Goal: Task Accomplishment & Management: Complete application form

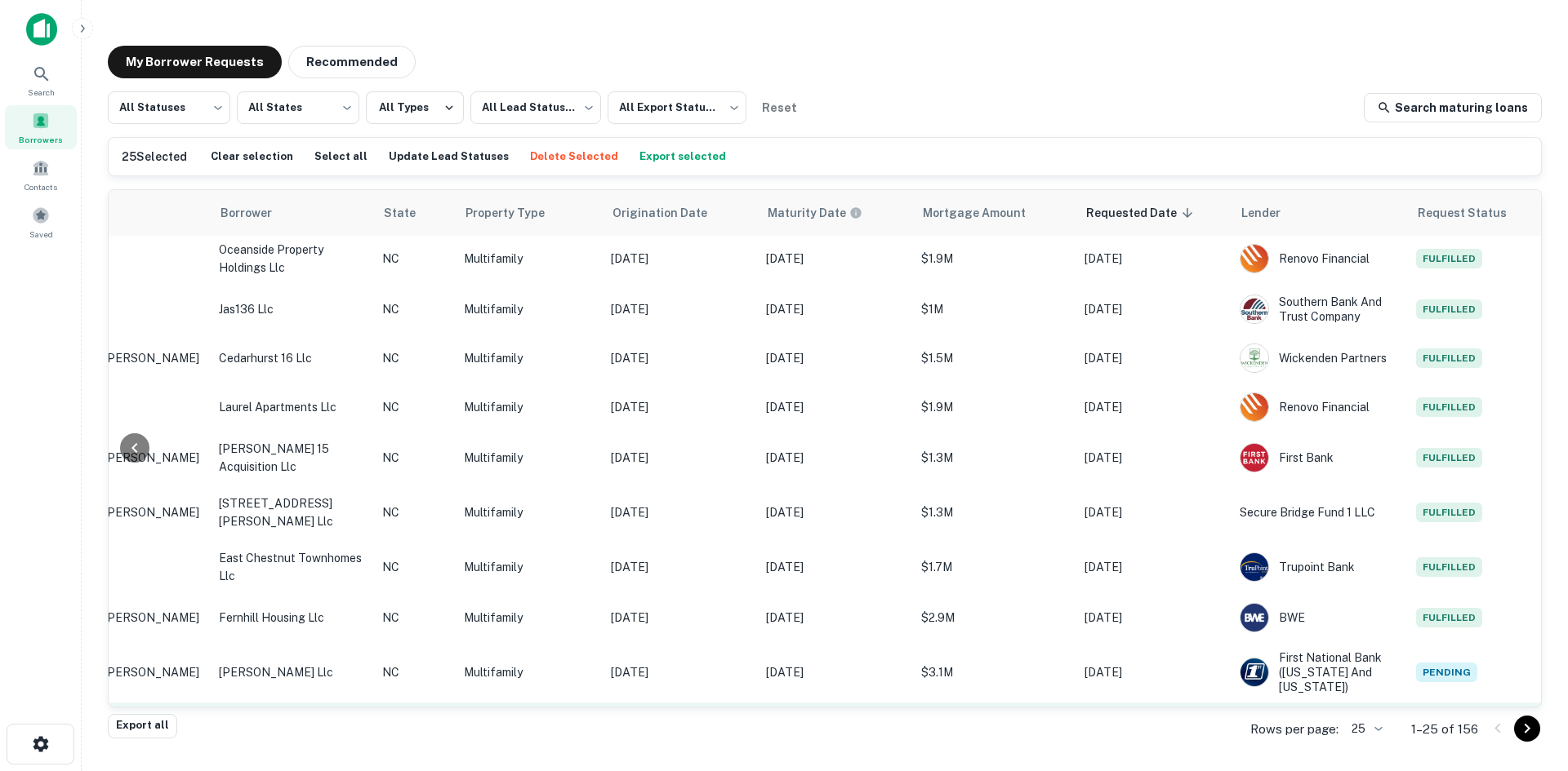
scroll to position [336, 386]
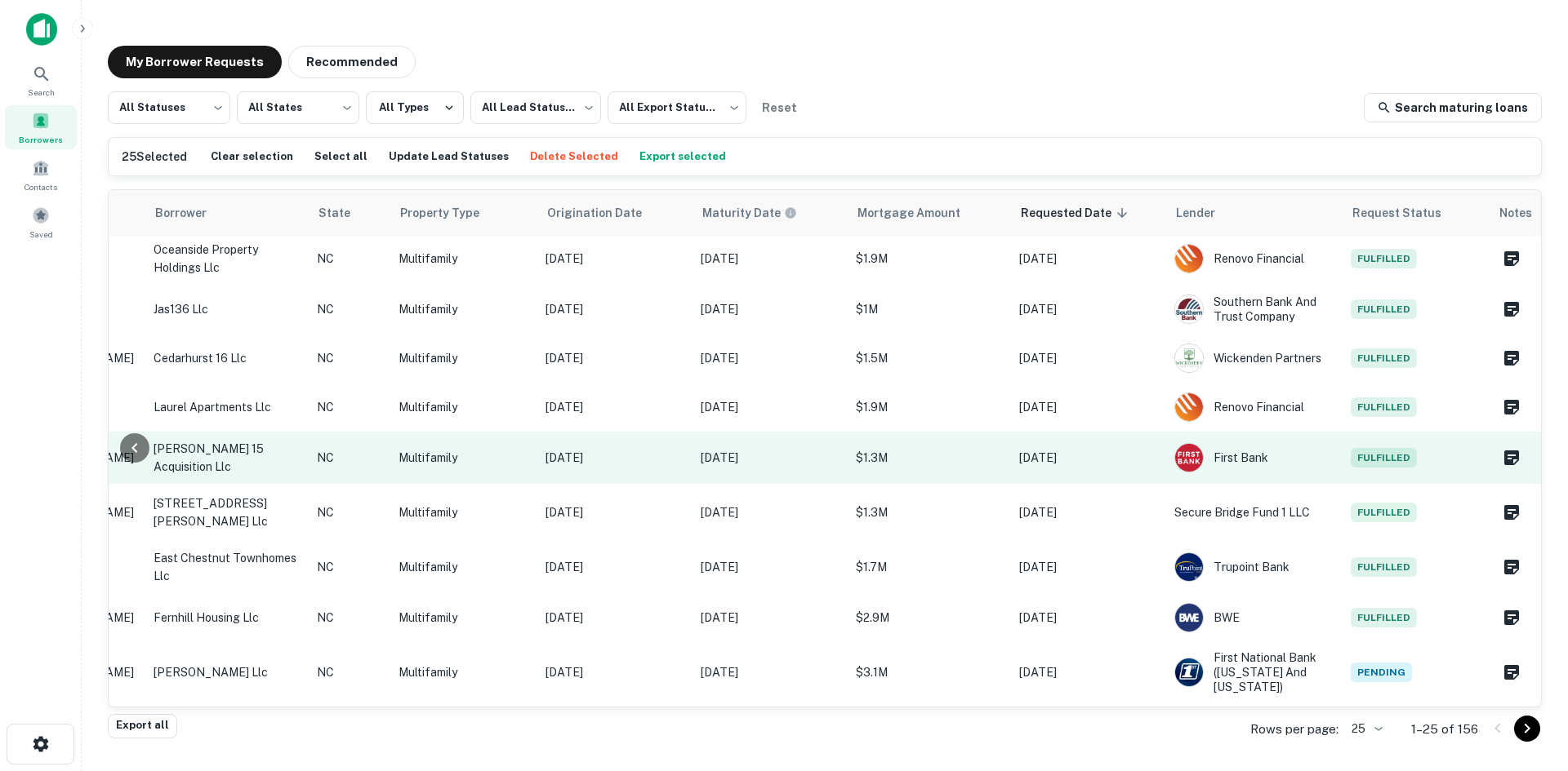
click at [637, 449] on p "[DATE]" at bounding box center [615, 458] width 139 height 18
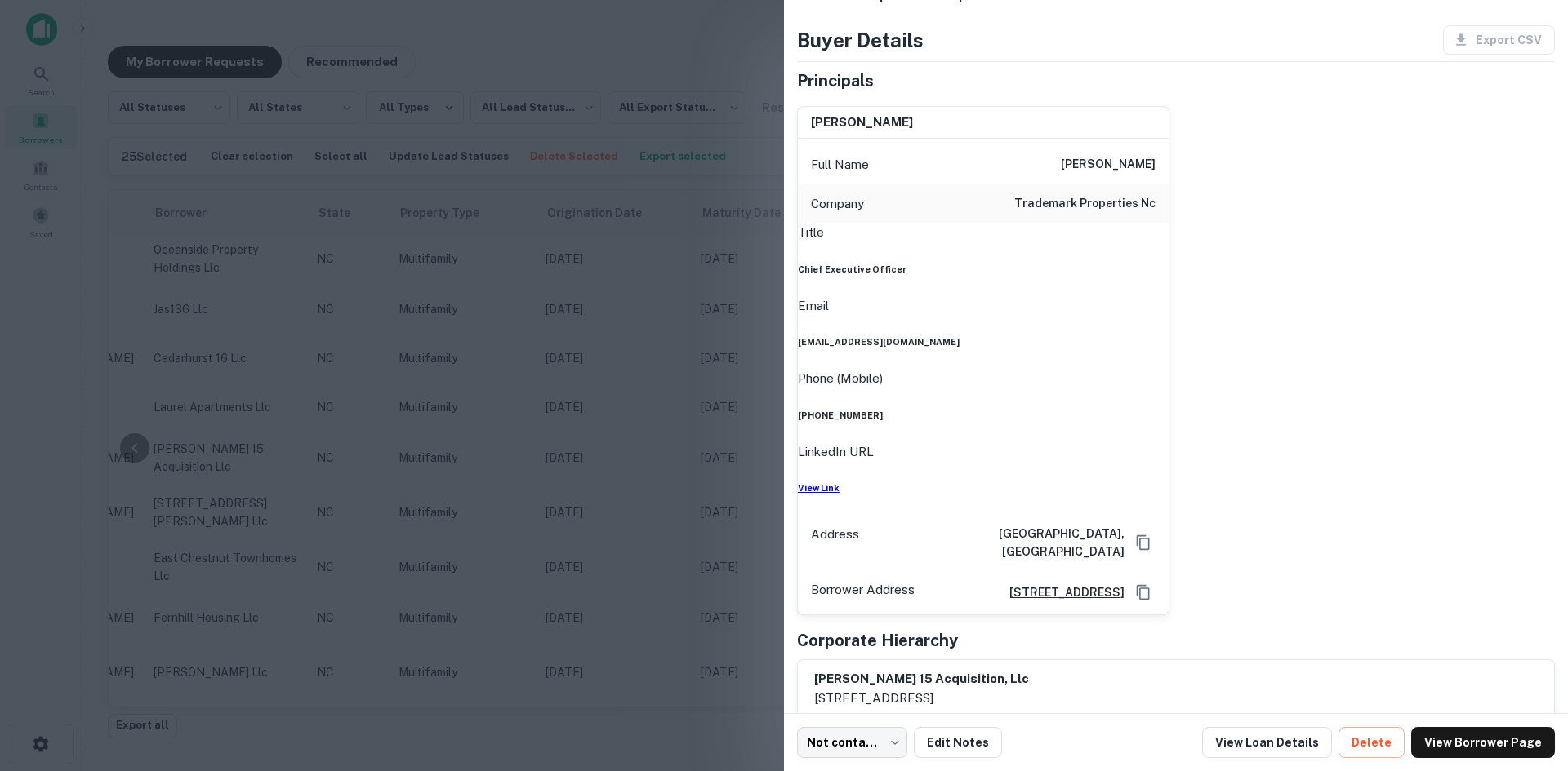
scroll to position [81, 0]
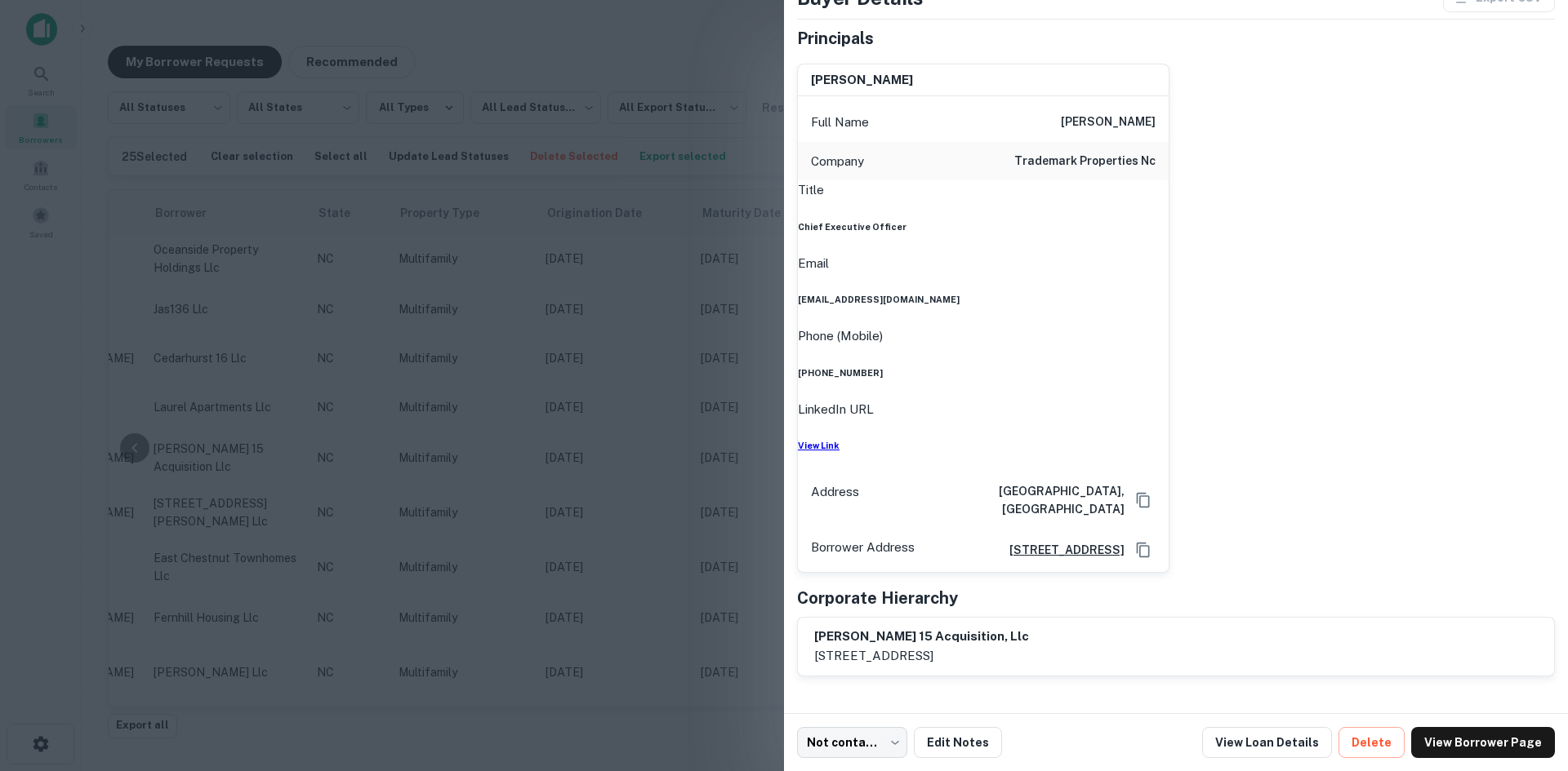
click at [1030, 541] on h6 "811 spring forest rd ste 1000, raleigh, NC, 27609-9199" at bounding box center [1059, 550] width 128 height 18
click at [623, 126] on div at bounding box center [784, 386] width 1568 height 771
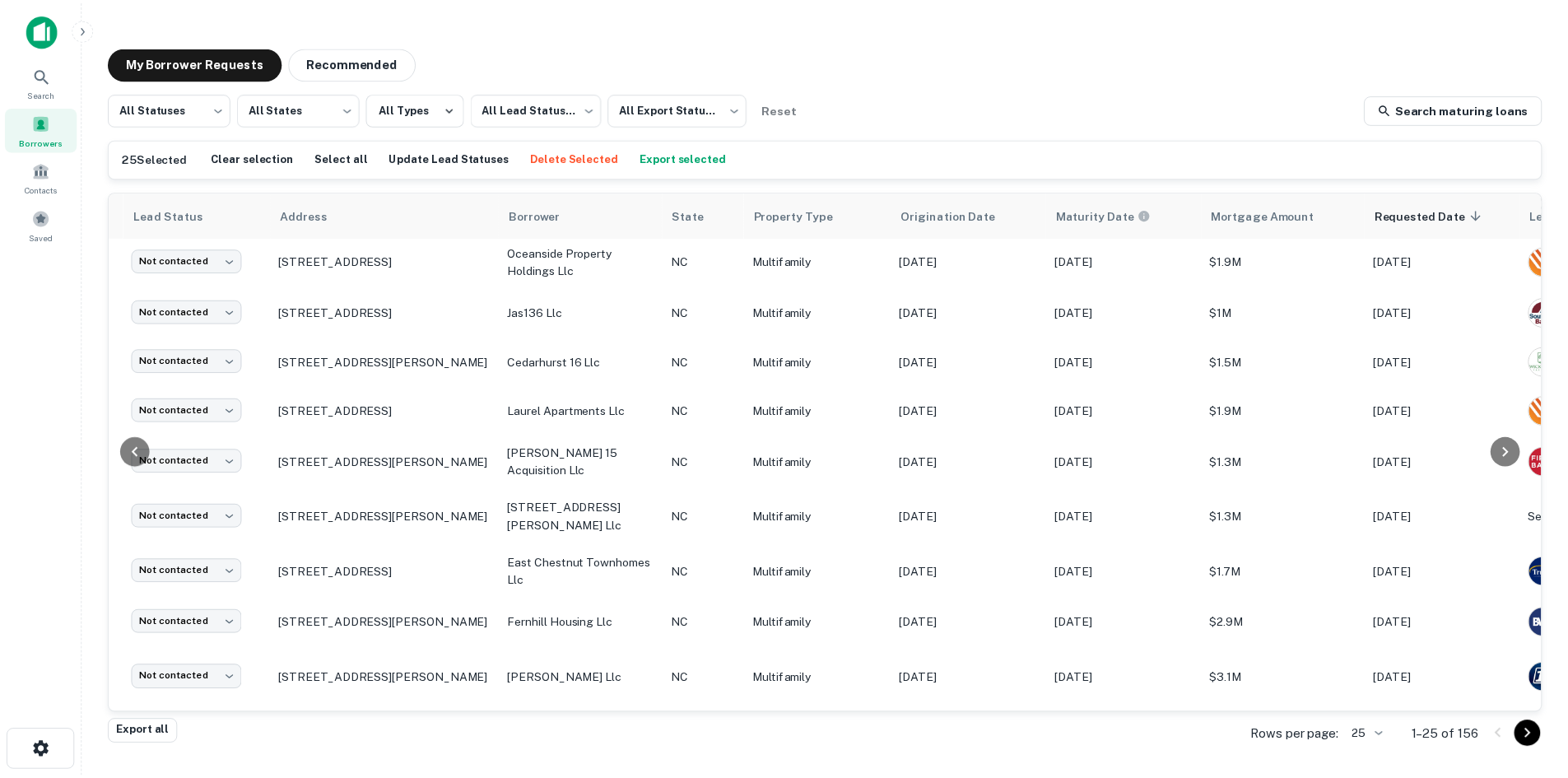
scroll to position [339, 0]
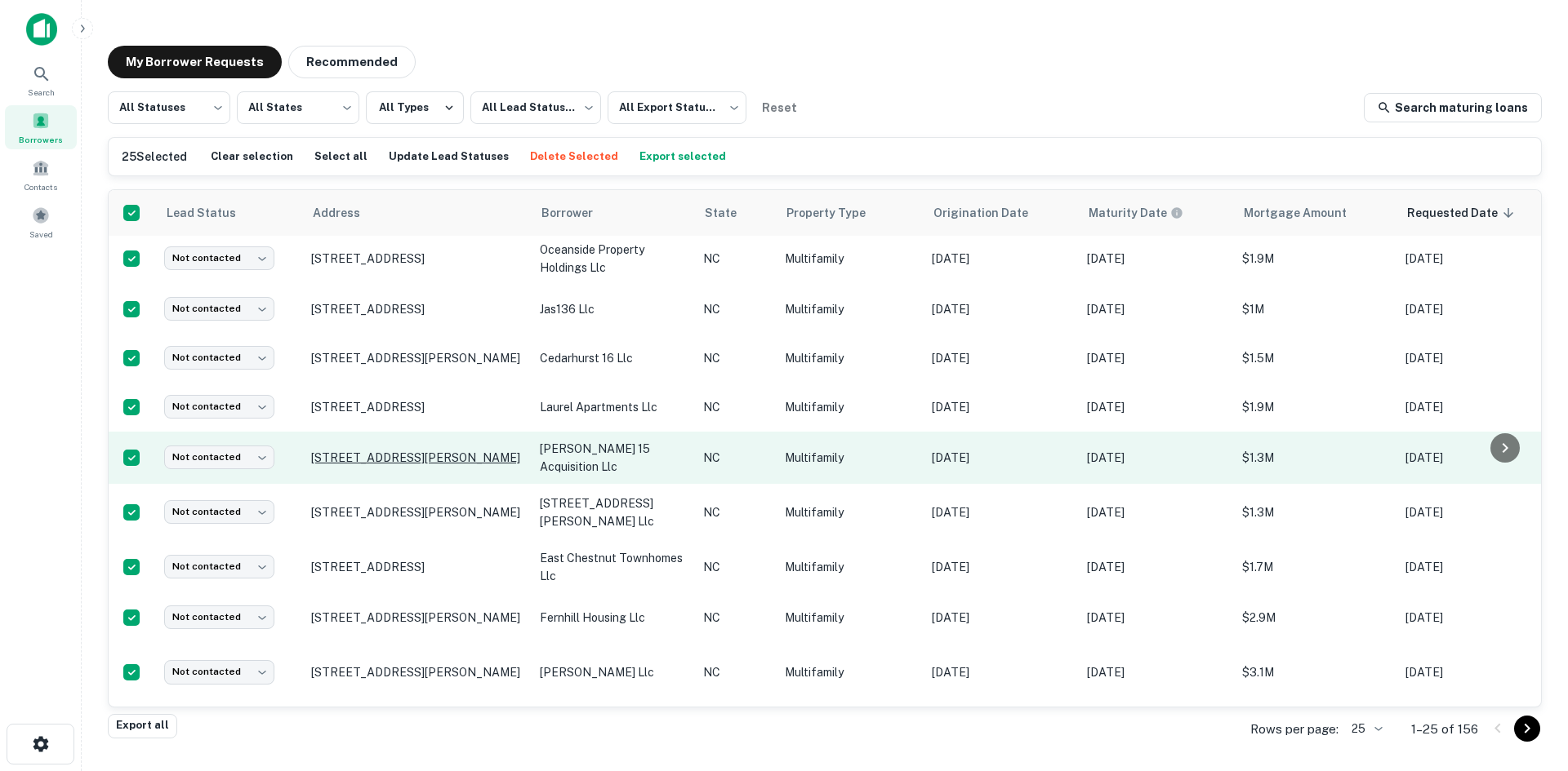
click at [342, 451] on p "[STREET_ADDRESS][PERSON_NAME]" at bounding box center [417, 458] width 213 height 14
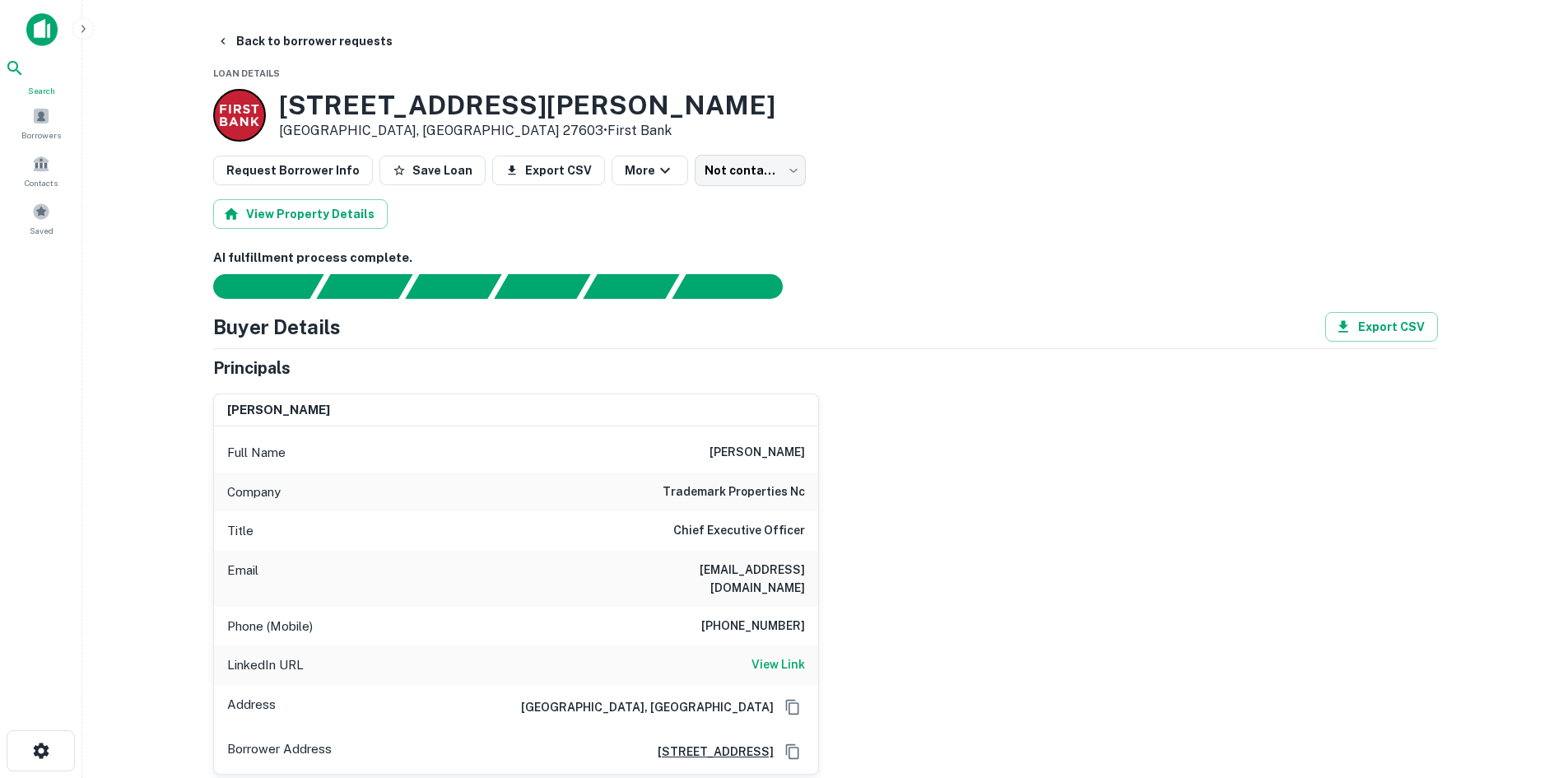
click at [37, 86] on span "Search" at bounding box center [41, 90] width 73 height 13
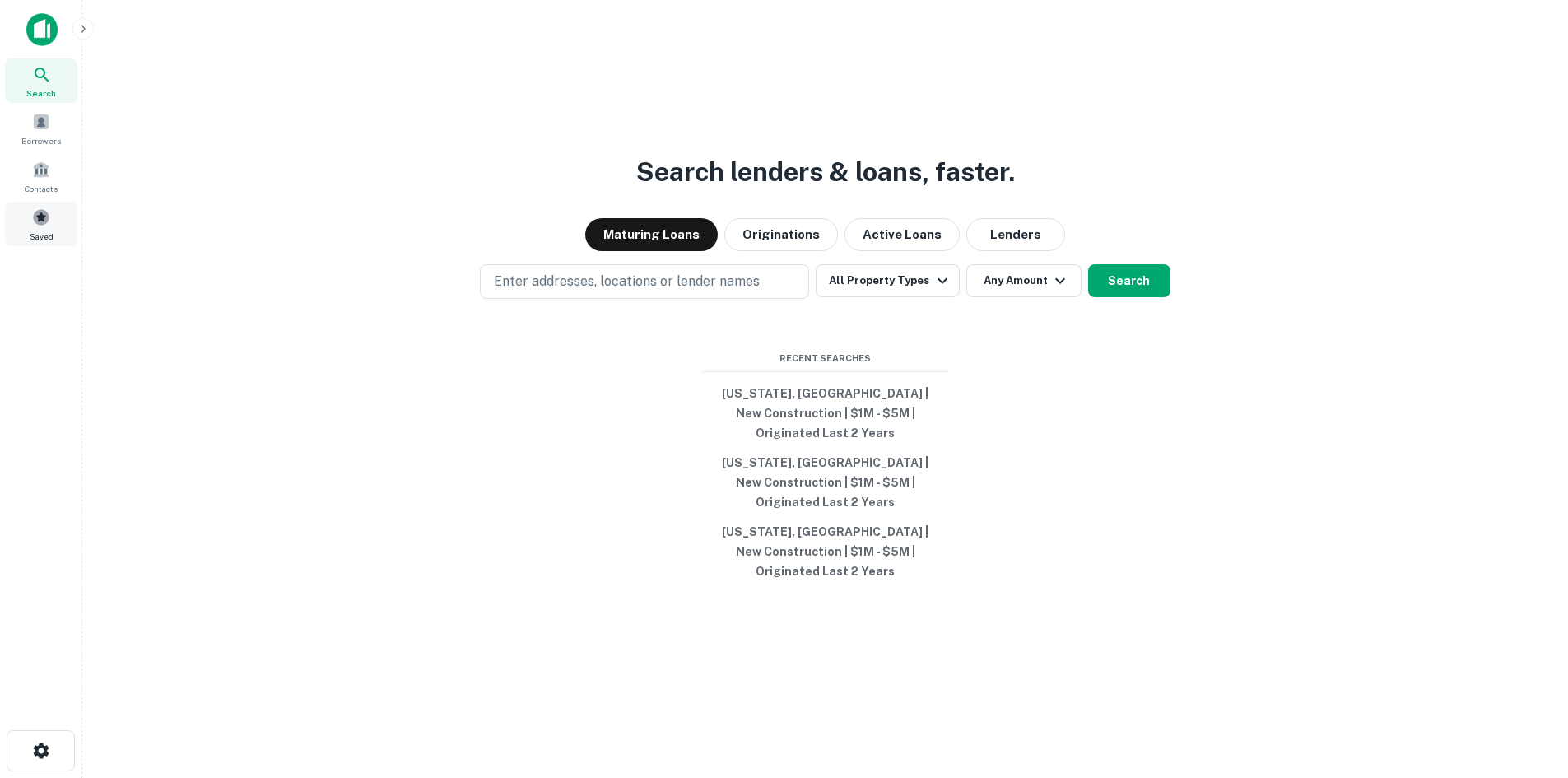
click at [33, 221] on span at bounding box center [41, 217] width 18 height 18
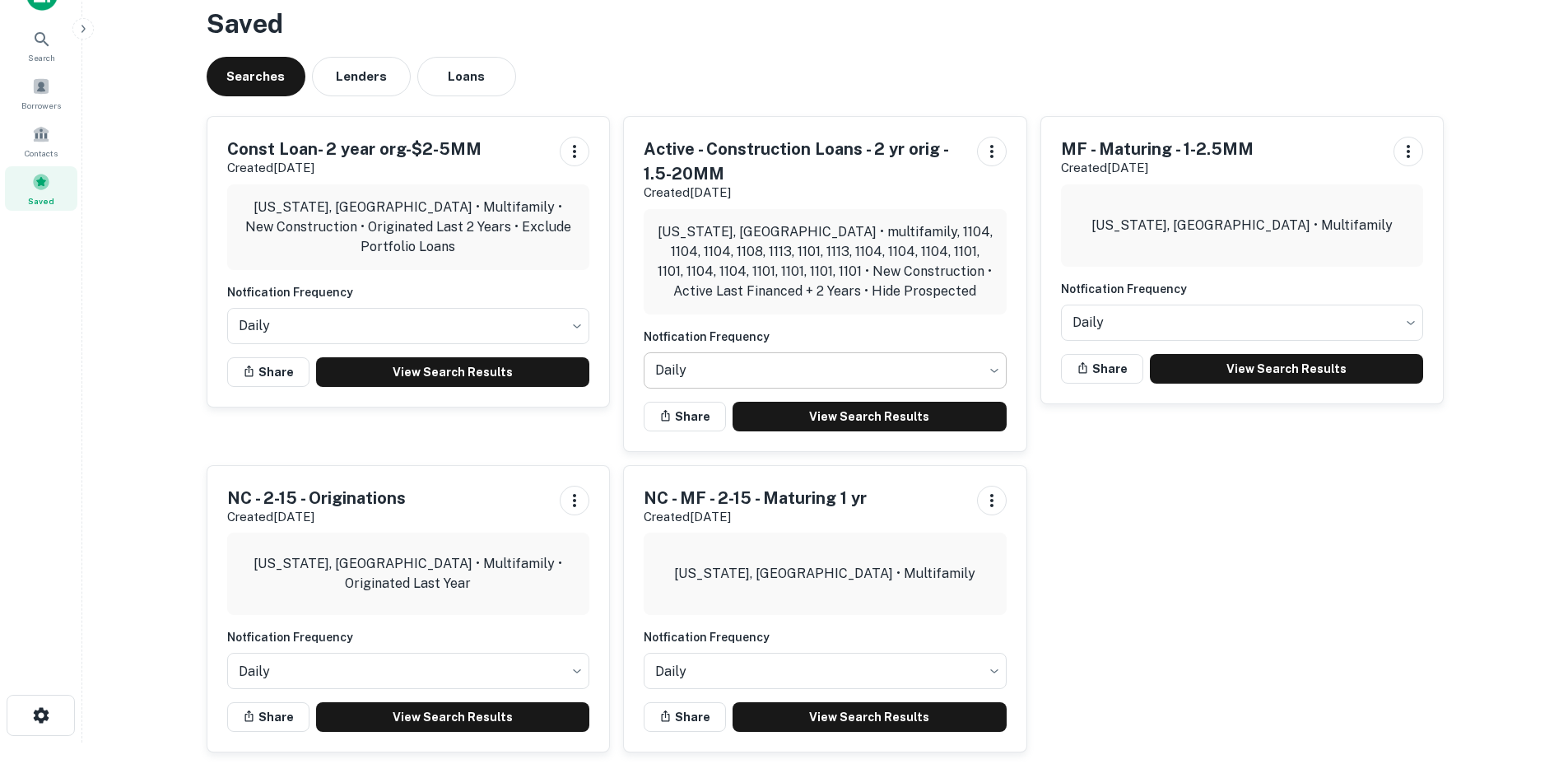
scroll to position [36, 0]
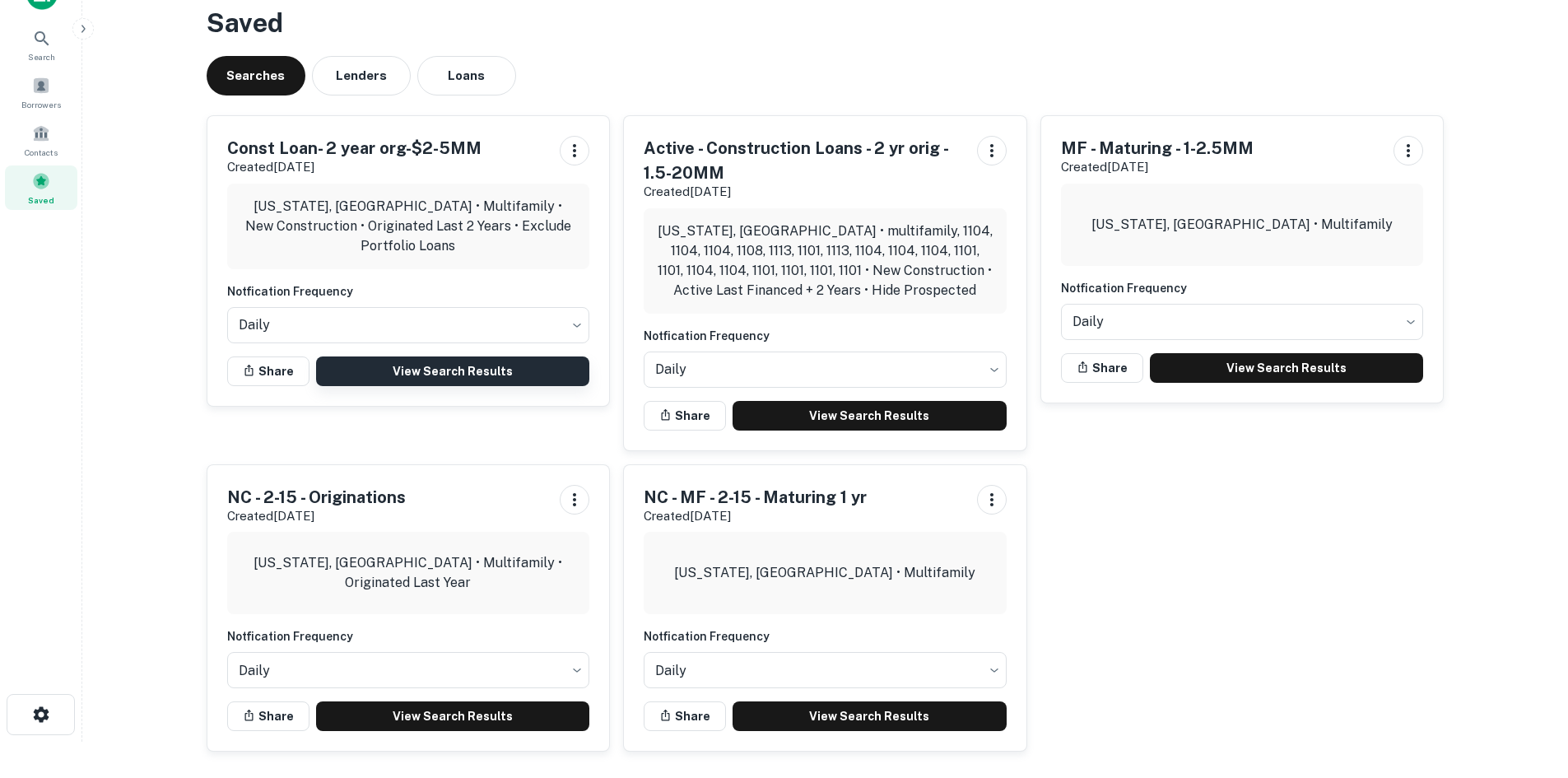
click at [484, 370] on link "View Search Results" at bounding box center [453, 371] width 274 height 30
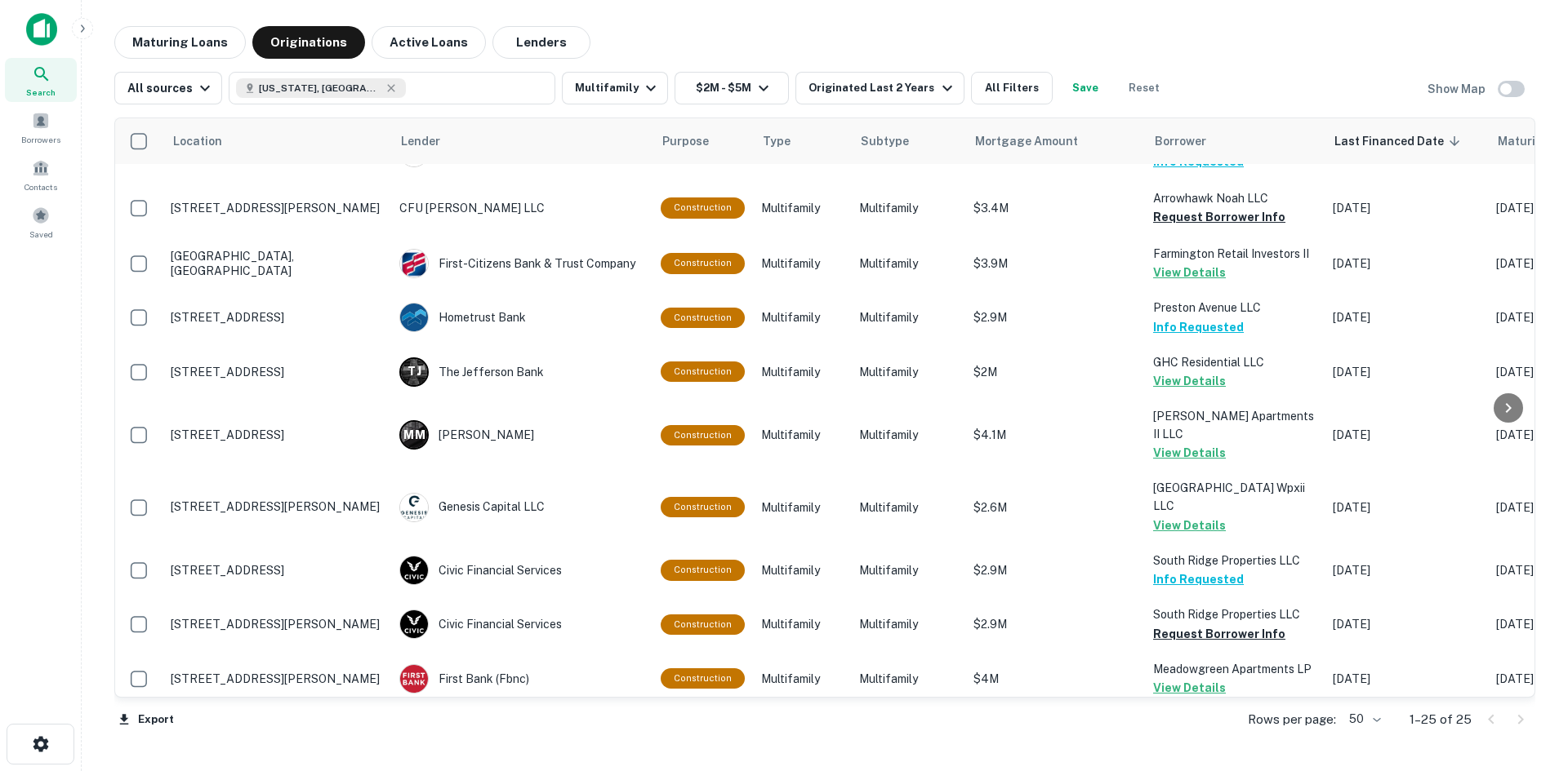
scroll to position [237, 0]
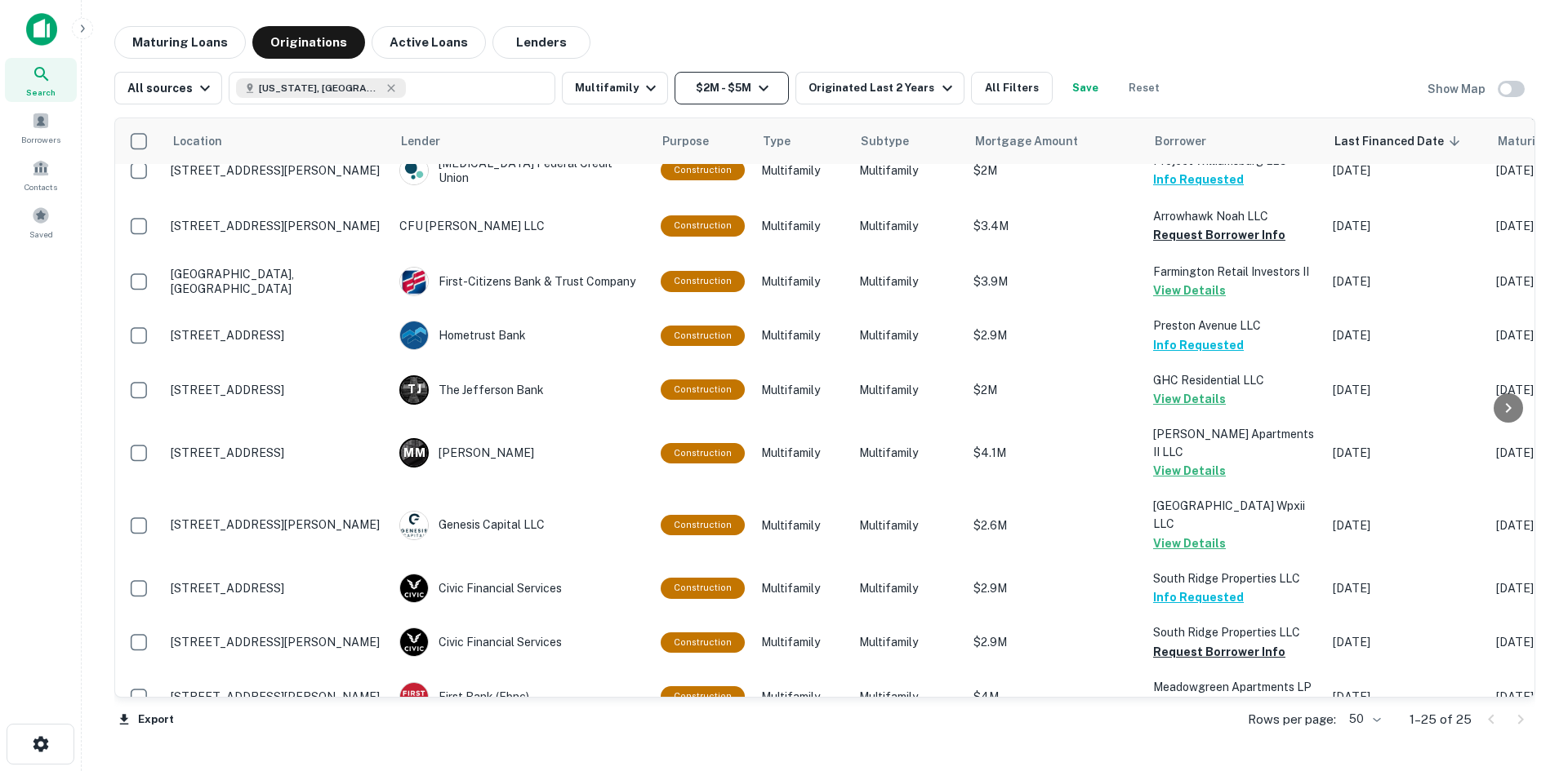
click at [722, 88] on button "$2M - $5M" at bounding box center [731, 88] width 114 height 33
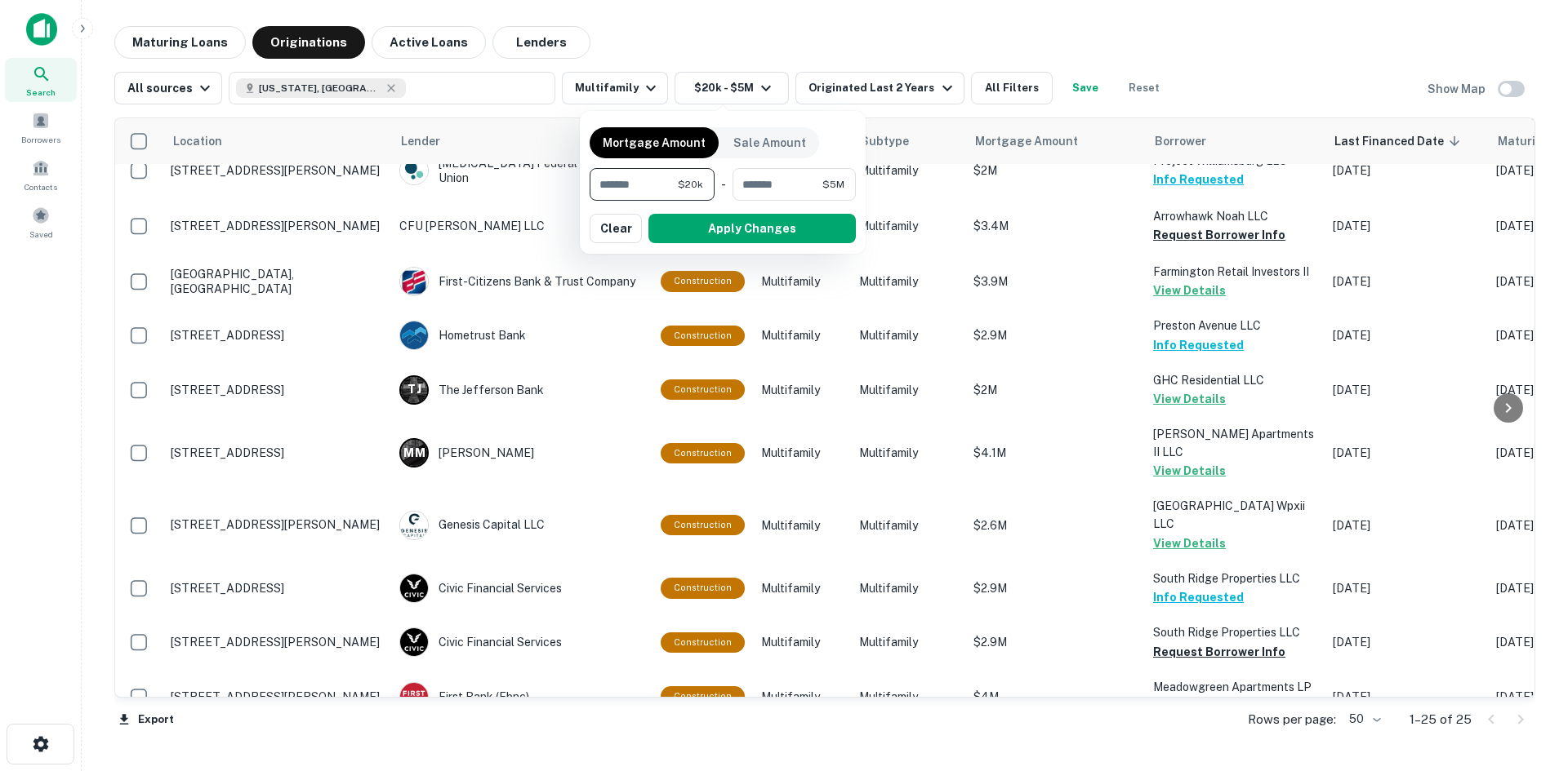
type input "*"
type input "*******"
click at [745, 225] on button "Apply Changes" at bounding box center [752, 228] width 208 height 30
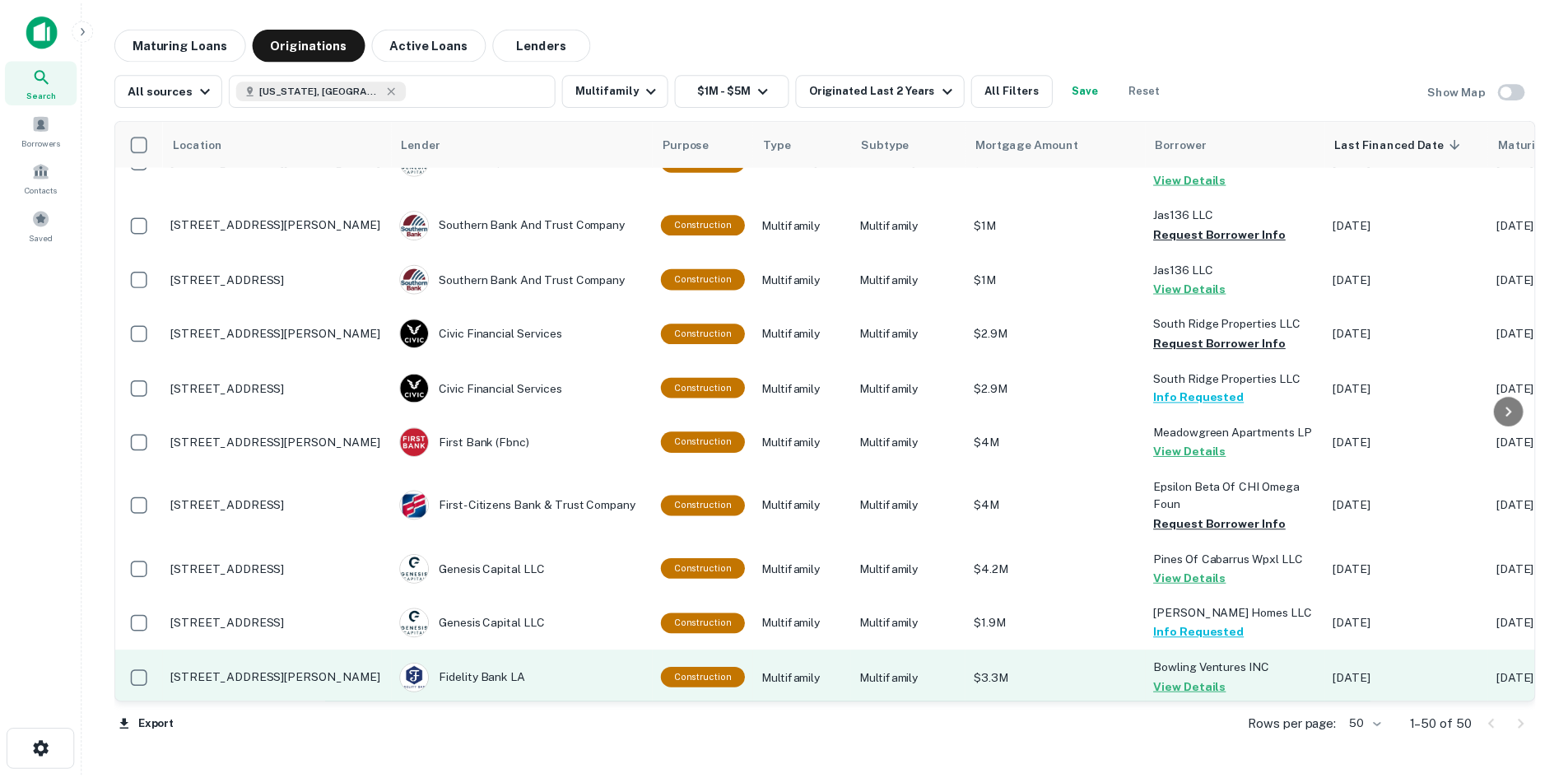
scroll to position [1730, 0]
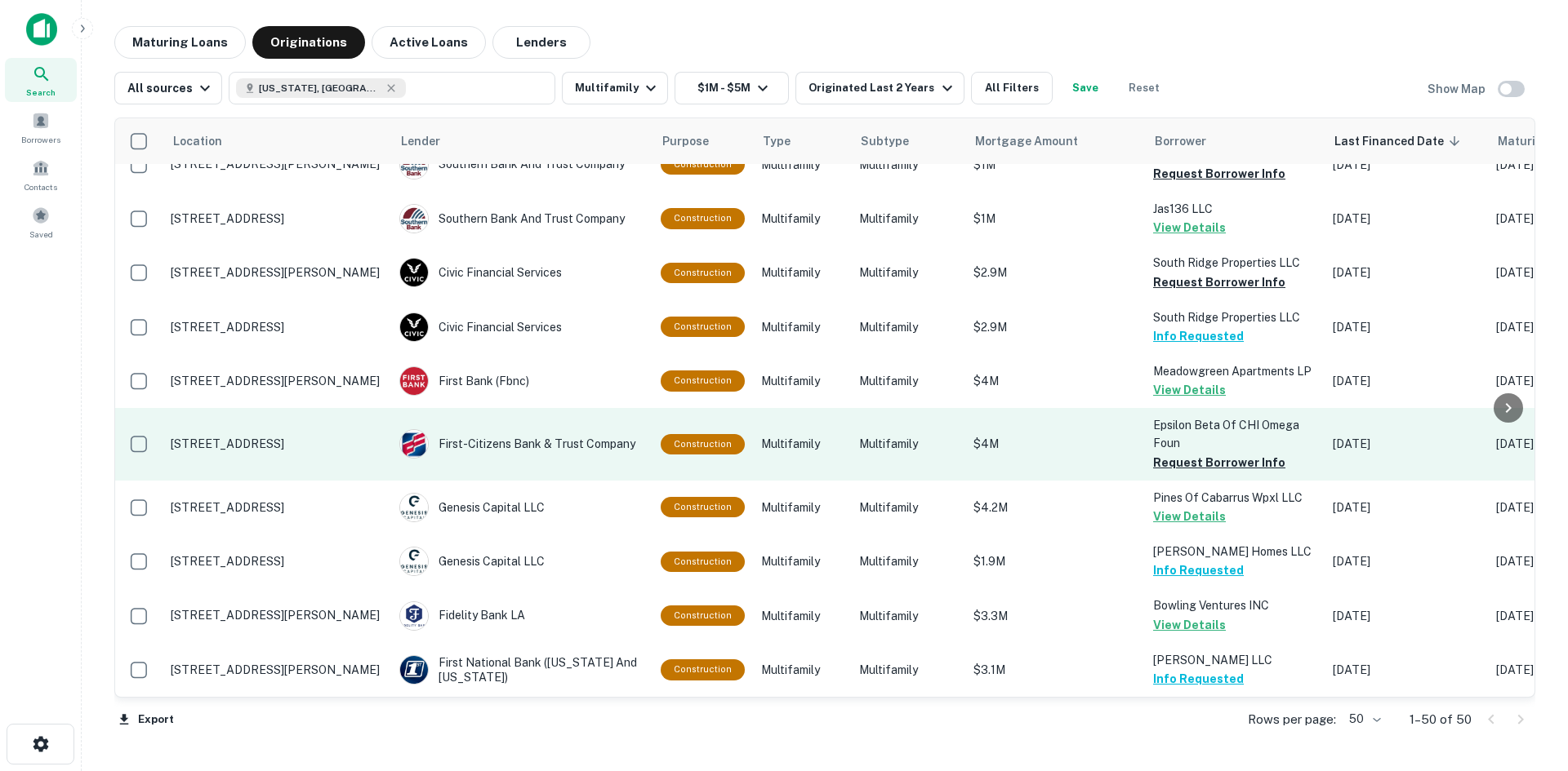
click at [262, 436] on p "[STREET_ADDRESS]" at bounding box center [276, 443] width 213 height 14
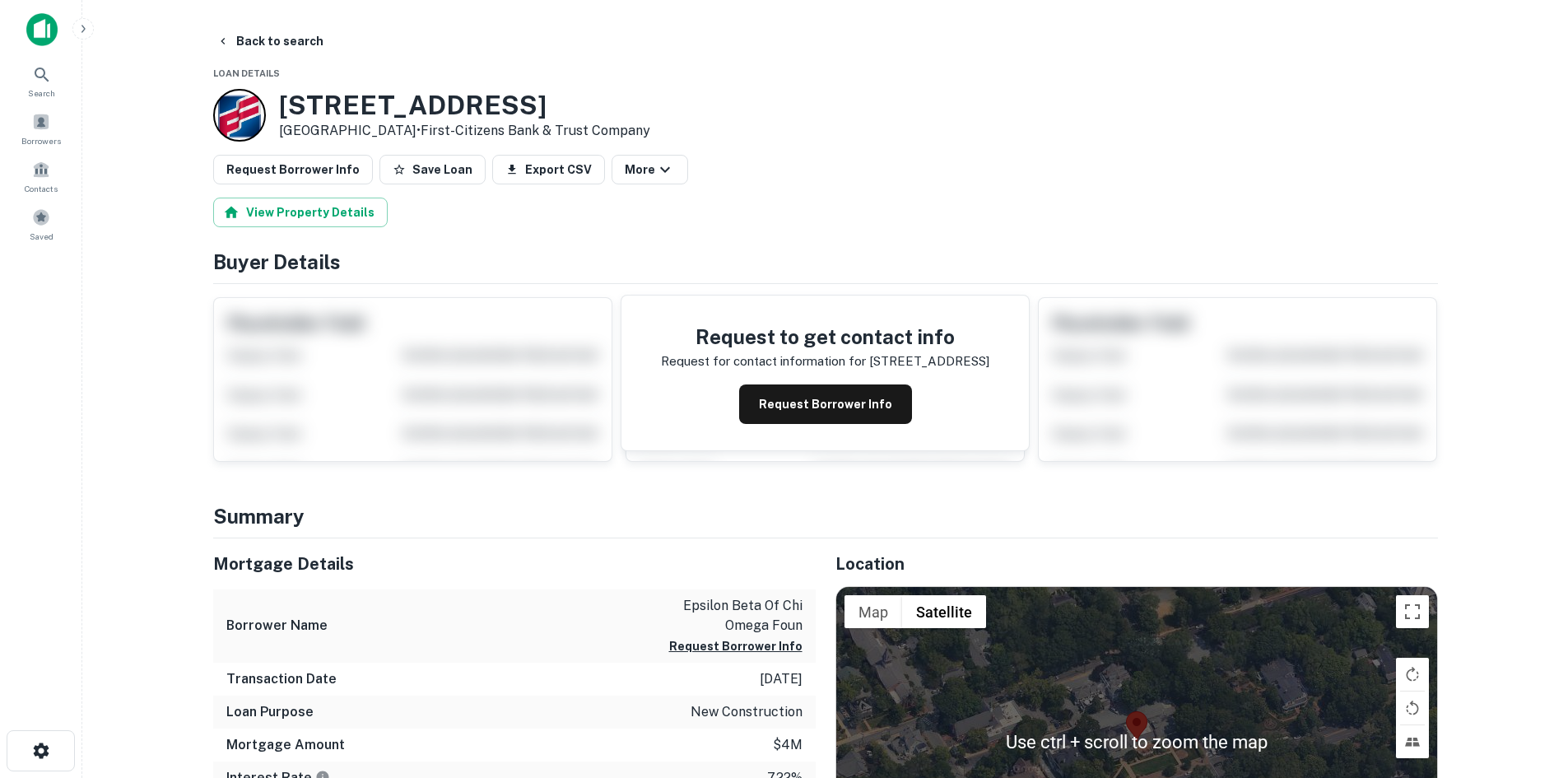
scroll to position [165, 0]
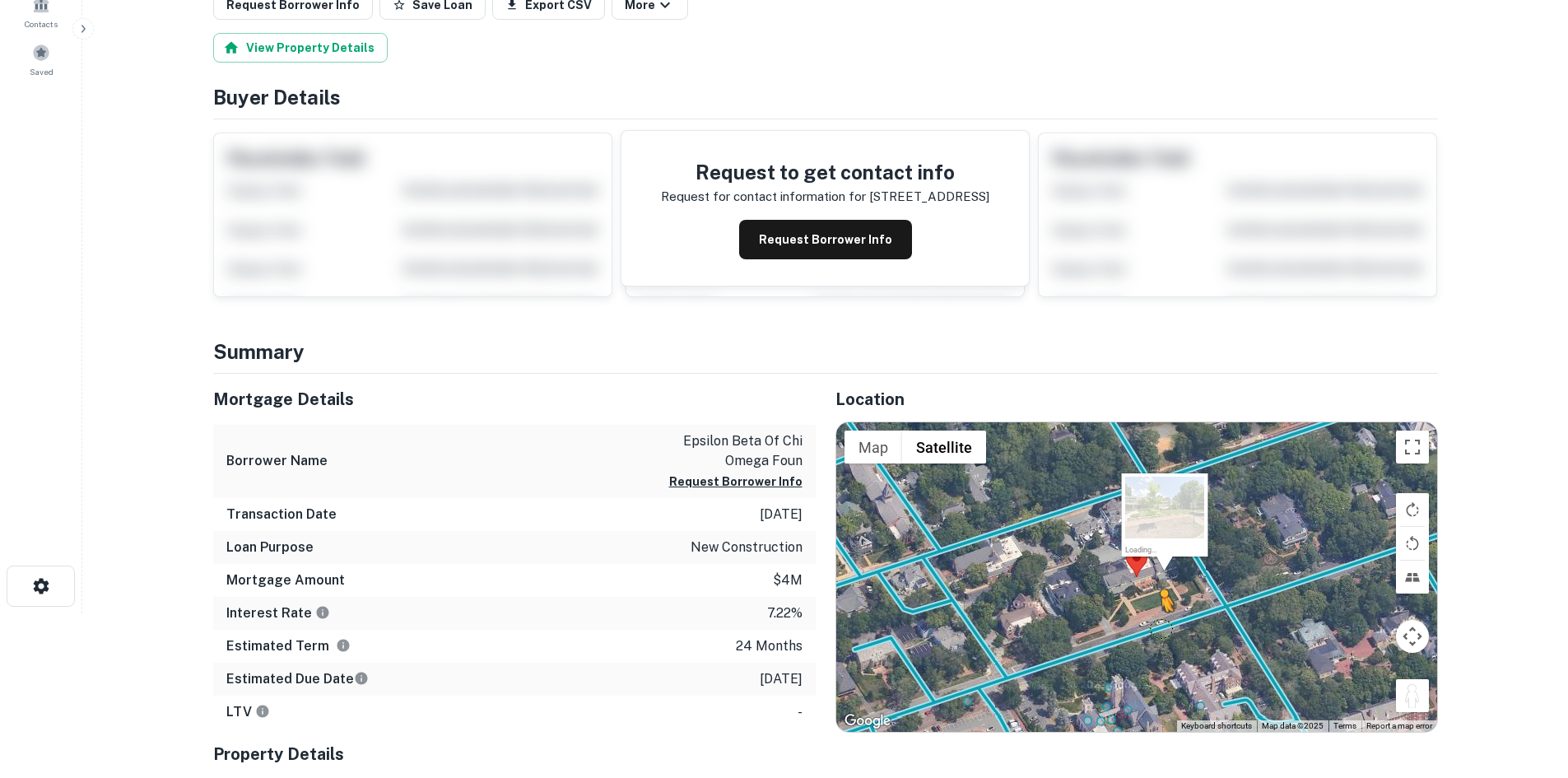
drag, startPoint x: 1417, startPoint y: 709, endPoint x: 1158, endPoint y: 626, distance: 272.0
click at [1158, 626] on div "To activate drag with keyboard, press Alt + Enter. Once in keyboard drag state,…" at bounding box center [1136, 577] width 601 height 309
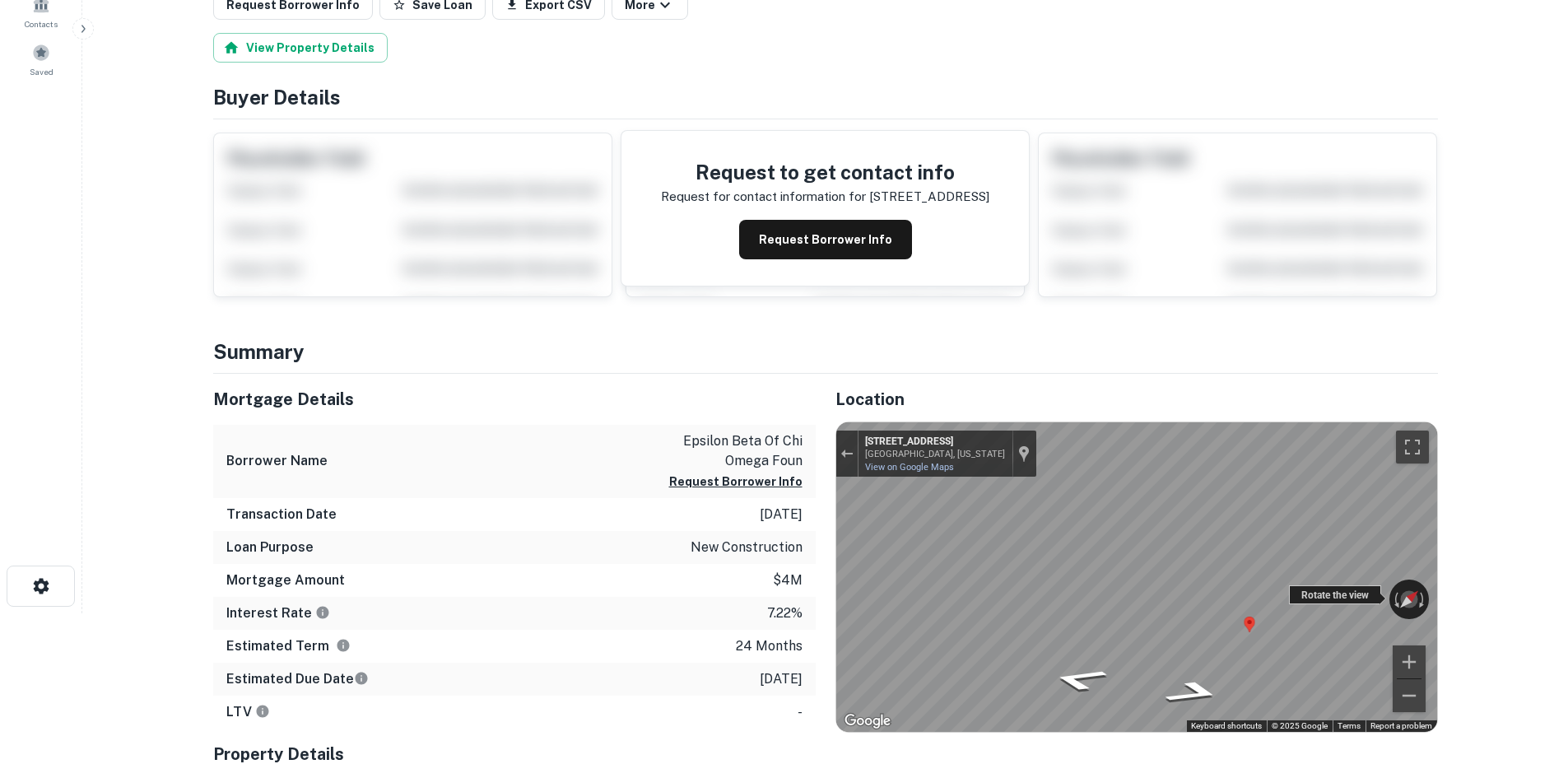
click at [1345, 589] on div "← Move left → Move right ↑ Move up ↓ Move down + Zoom in - Zoom out [STREET_ADD…" at bounding box center [1136, 577] width 601 height 309
click at [1330, 595] on div "← Move left → Move right ↑ Move up ↓ Move down + Zoom in - Zoom out [STREET_ADD…" at bounding box center [1136, 577] width 601 height 309
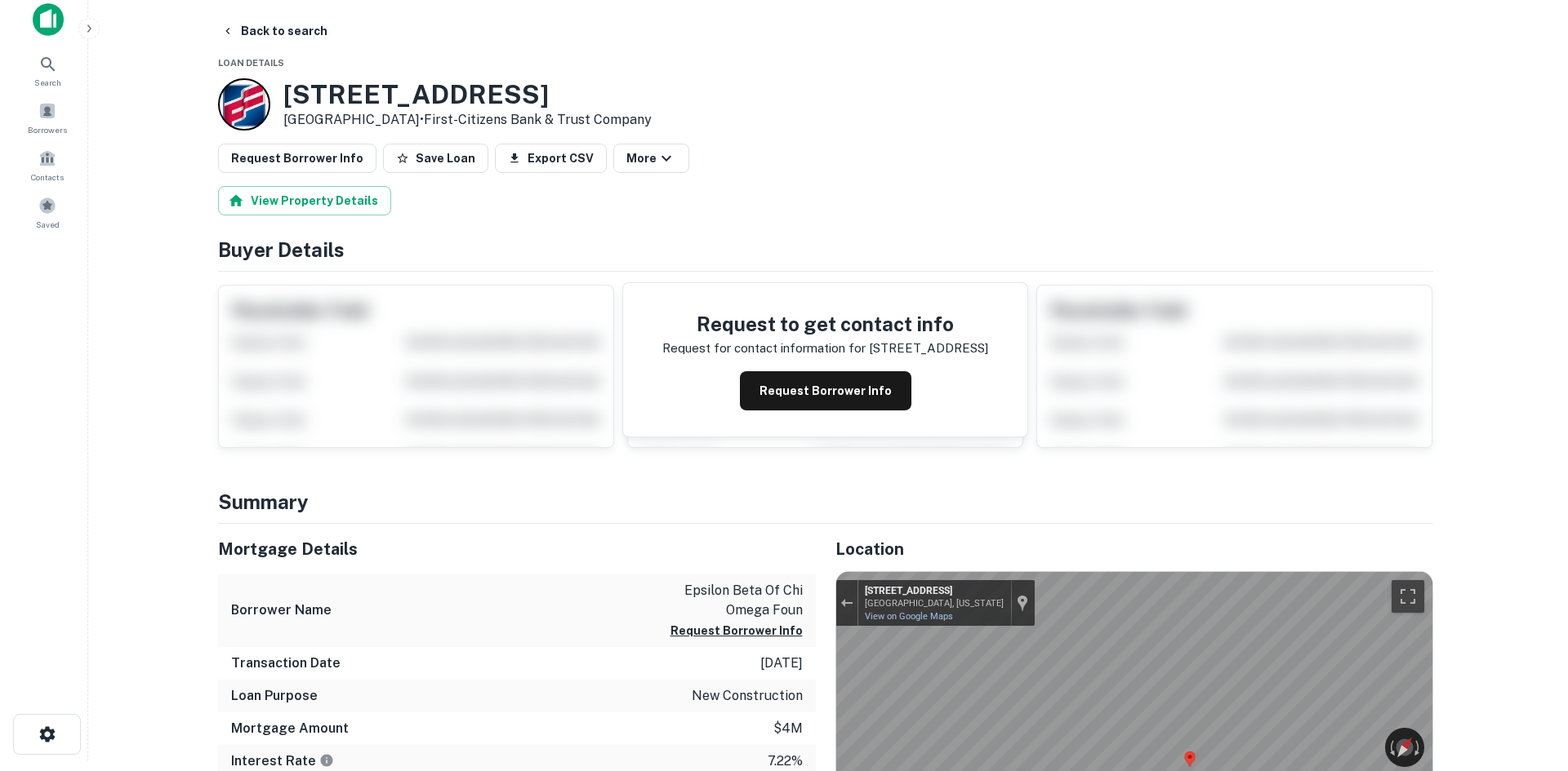
scroll to position [0, 0]
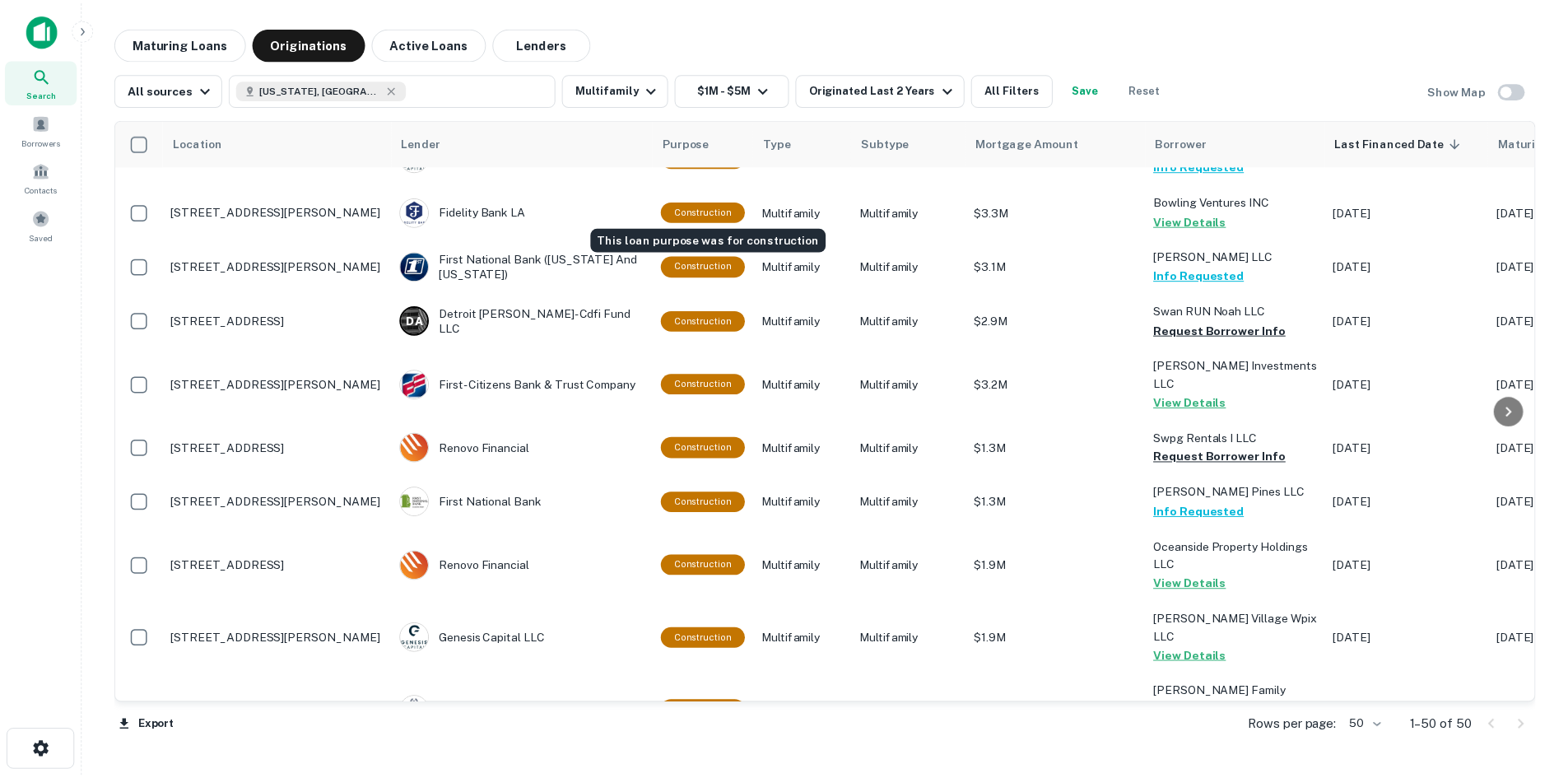
scroll to position [2142, 0]
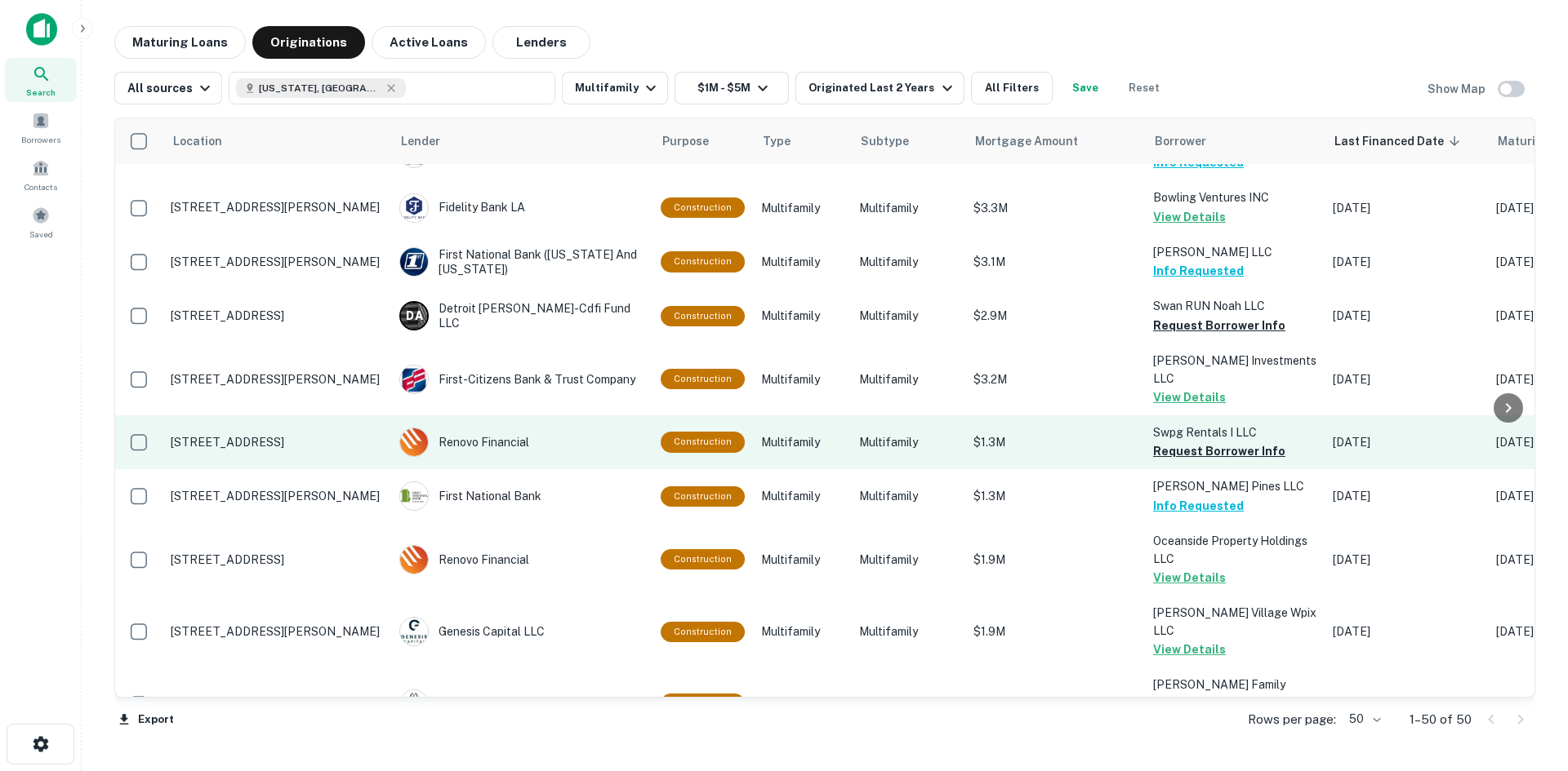
click at [240, 435] on p "[STREET_ADDRESS]" at bounding box center [276, 442] width 213 height 14
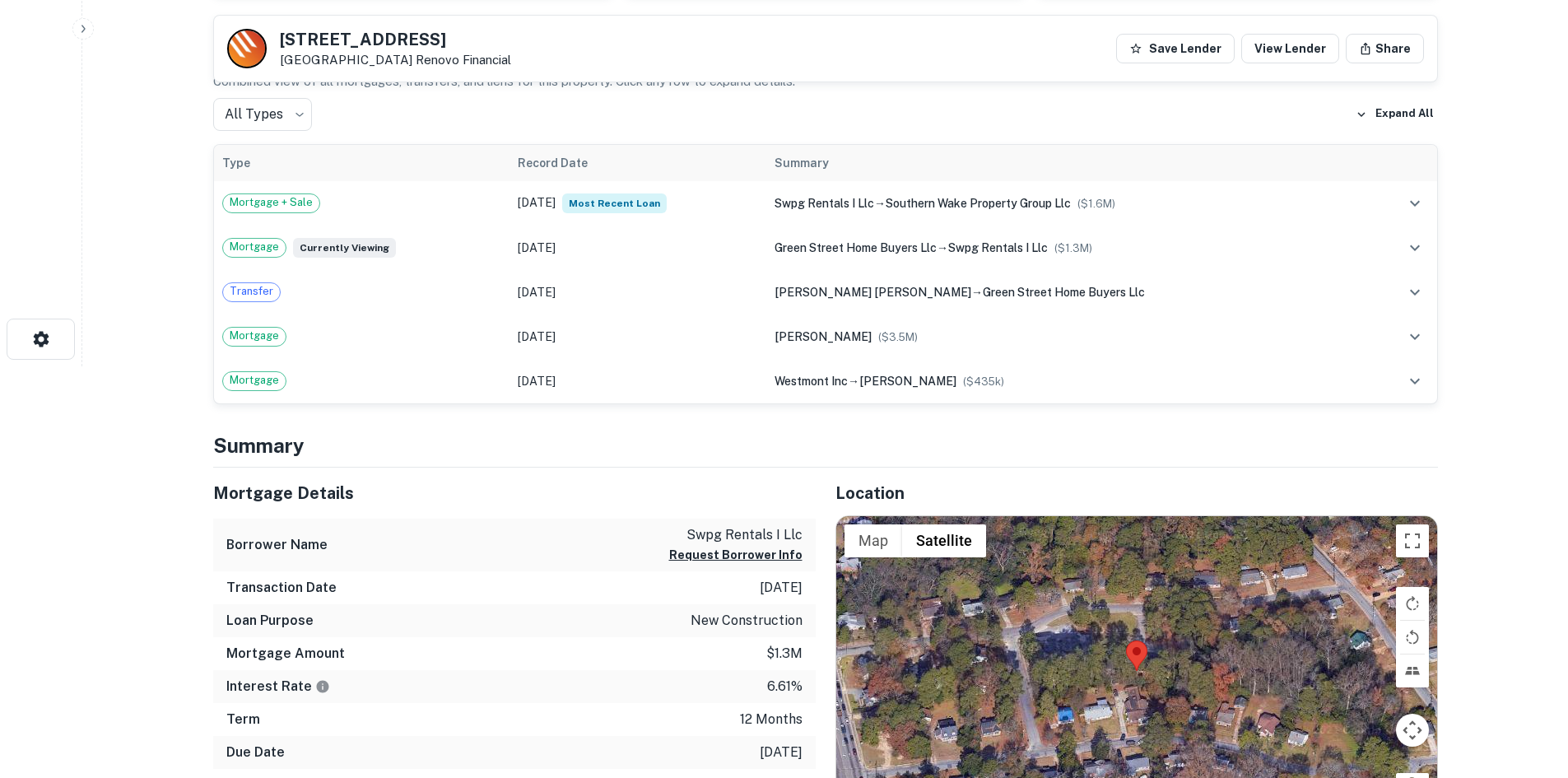
scroll to position [494, 0]
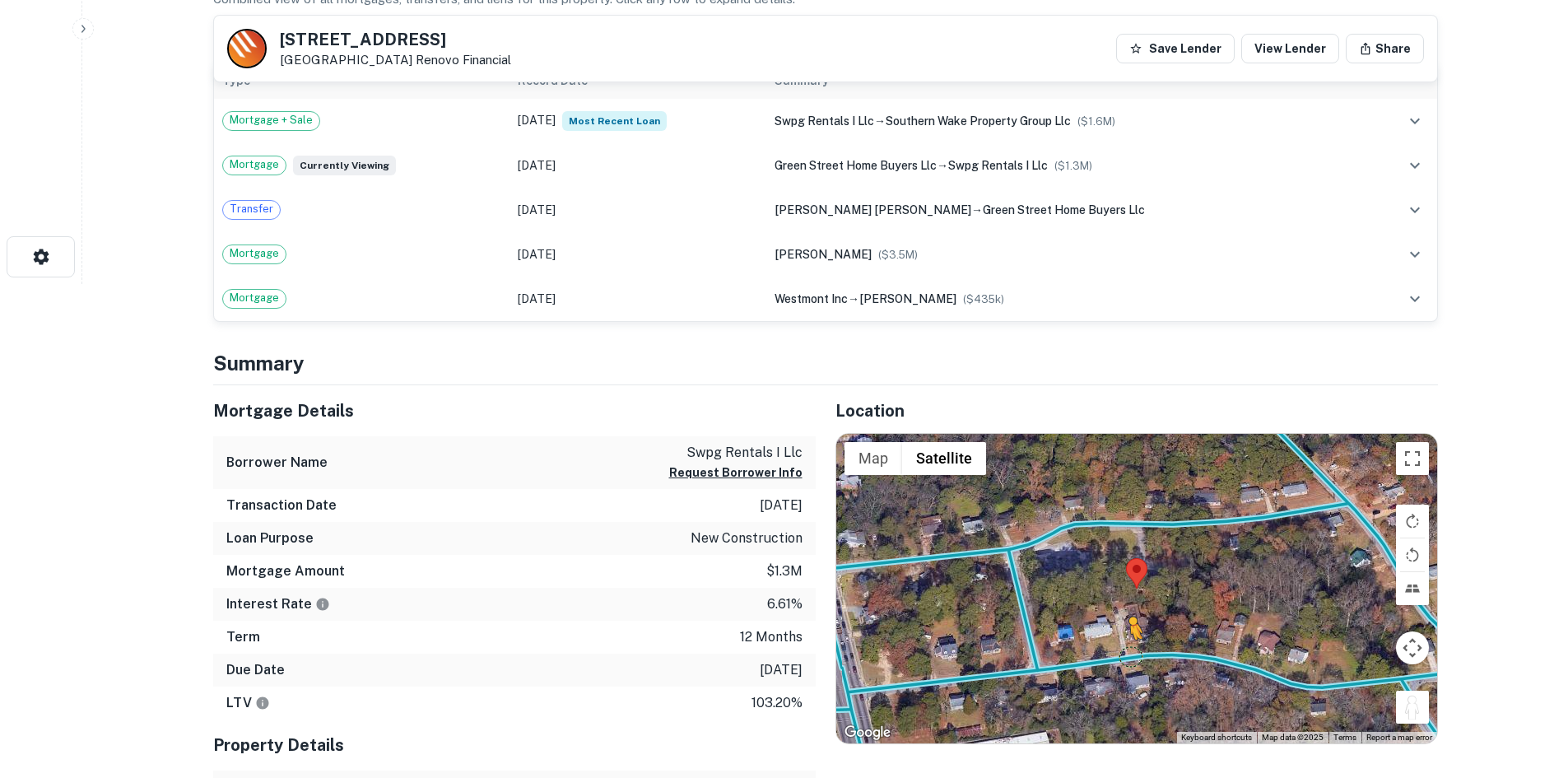
drag, startPoint x: 1409, startPoint y: 707, endPoint x: 1130, endPoint y: 656, distance: 283.6
click at [1130, 656] on div "To activate drag with keyboard, press Alt + Enter. Once in keyboard drag state,…" at bounding box center [1136, 589] width 601 height 309
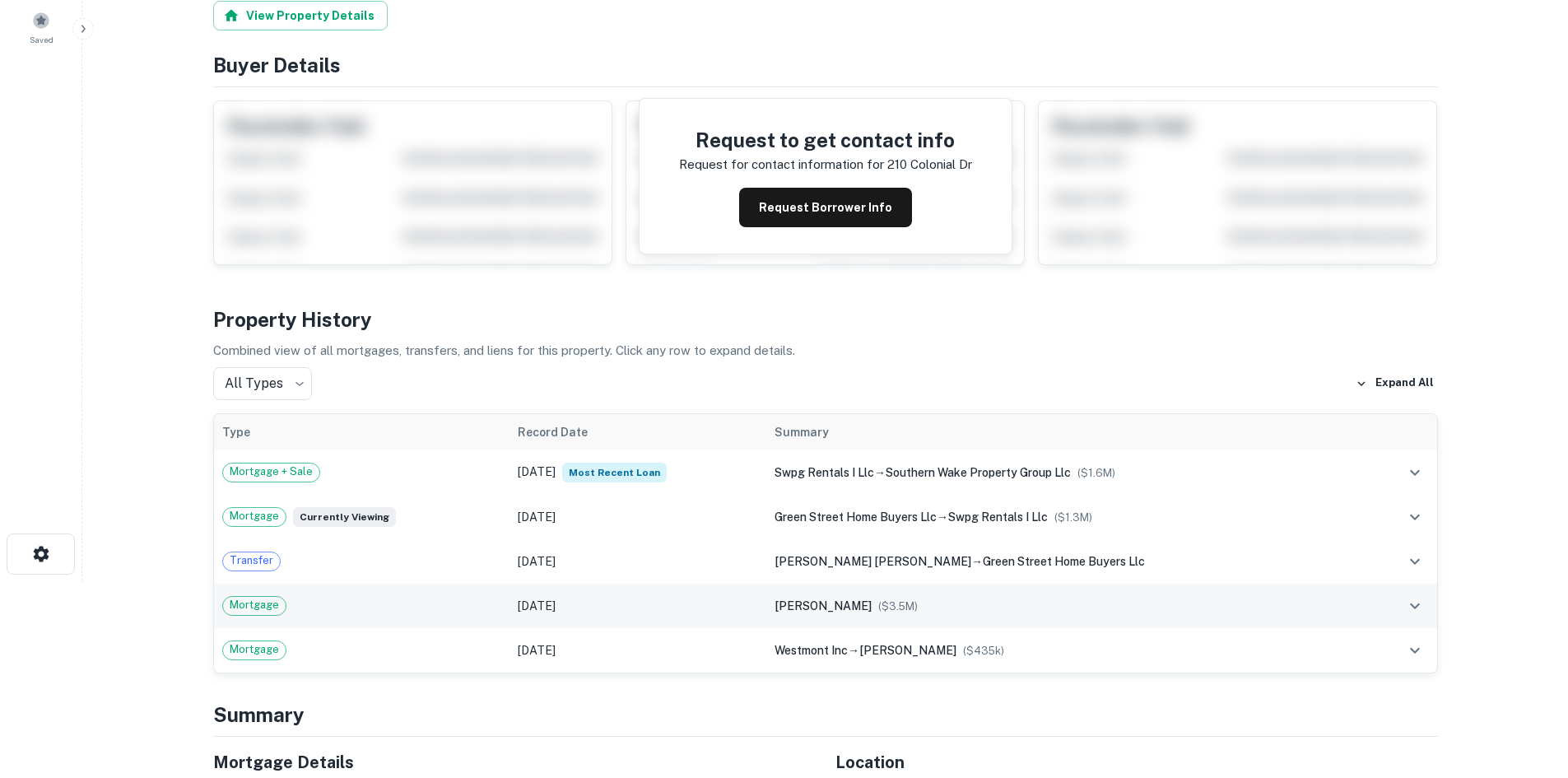
scroll to position [0, 0]
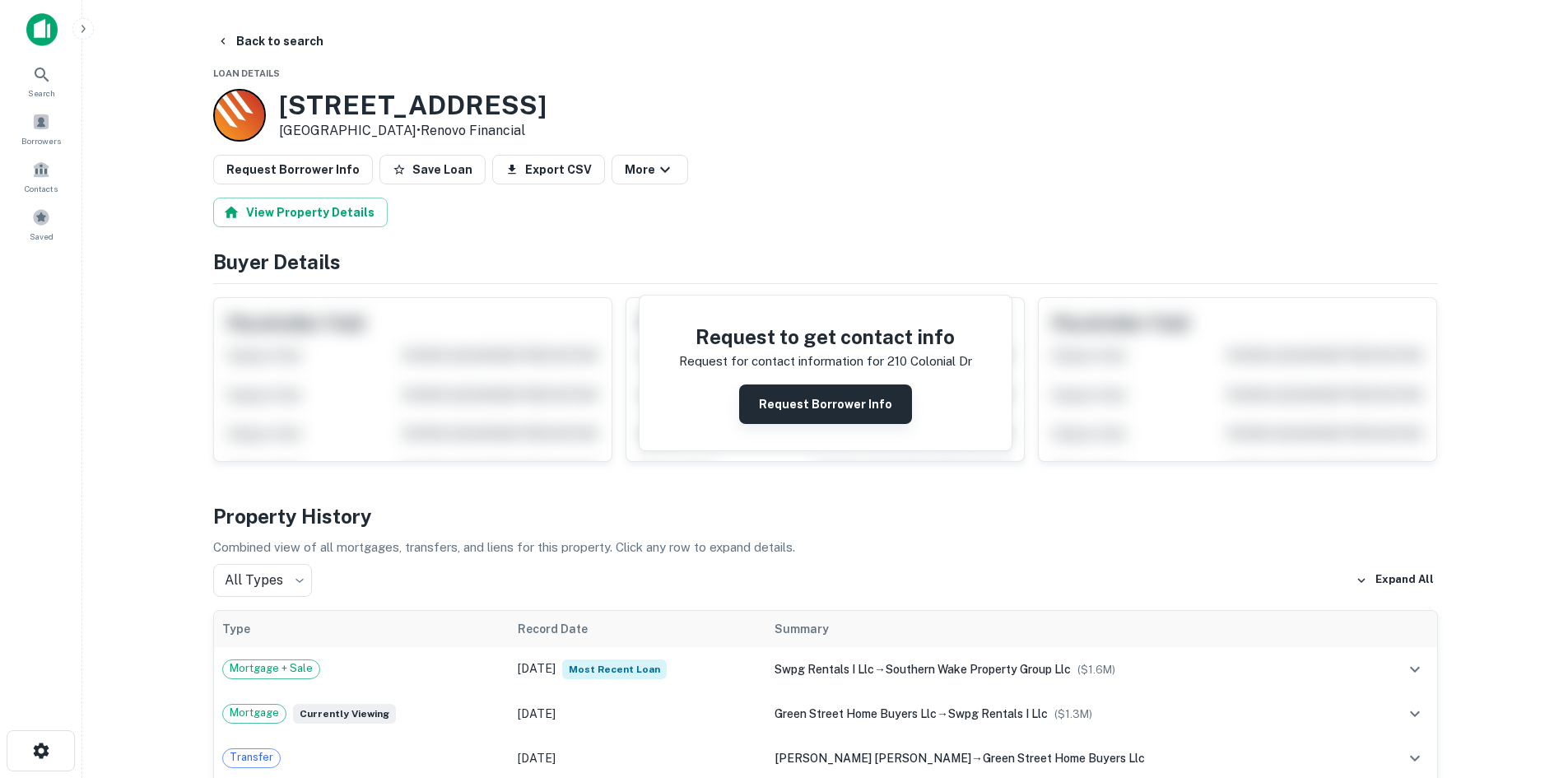
click at [829, 411] on button "Request Borrower Info" at bounding box center [825, 404] width 173 height 39
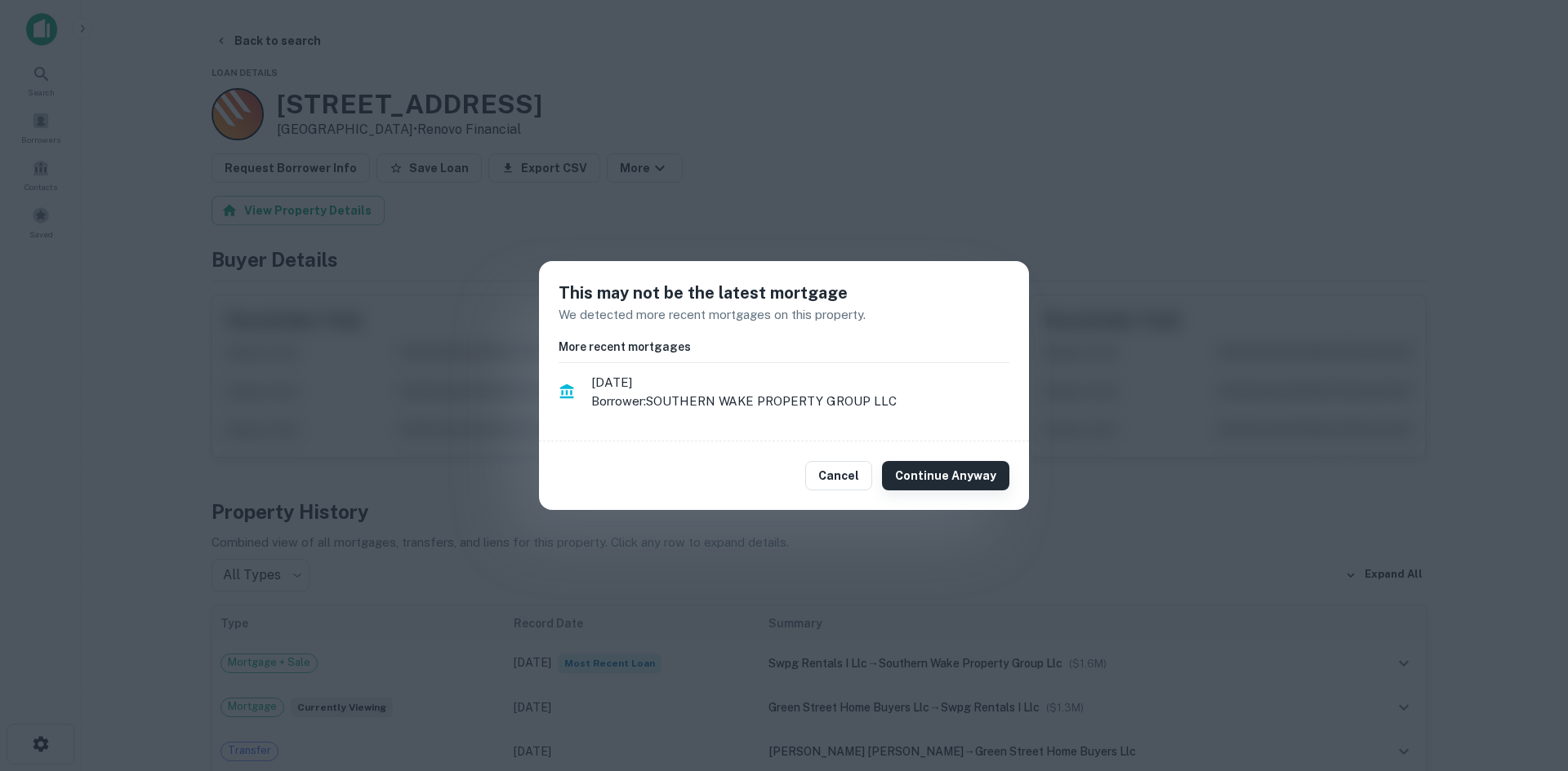
click at [971, 478] on button "Continue Anyway" at bounding box center [946, 475] width 127 height 30
